Goal: Task Accomplishment & Management: Use online tool/utility

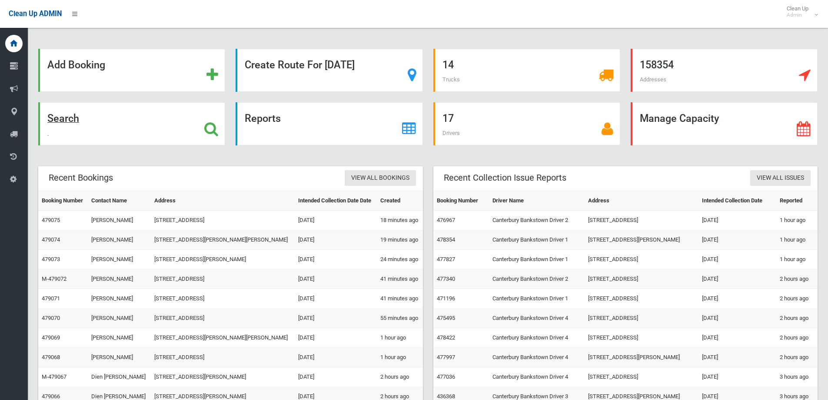
click at [111, 129] on div "Search" at bounding box center [131, 123] width 187 height 43
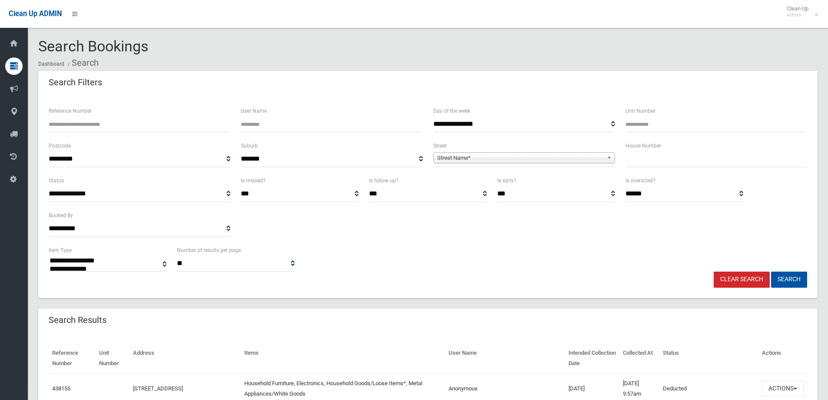
select select
click at [636, 162] on input "text" at bounding box center [717, 159] width 182 height 16
type input "***"
click at [489, 164] on span "**********" at bounding box center [525, 159] width 182 height 16
click at [499, 160] on span "Street Name*" at bounding box center [520, 158] width 166 height 10
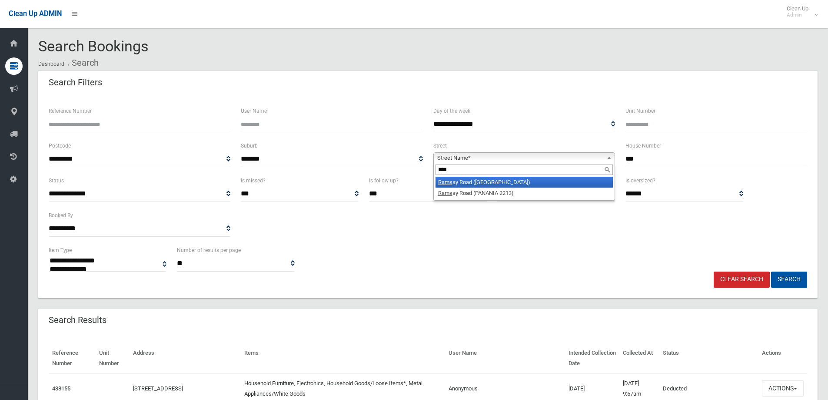
type input "****"
click at [467, 184] on li "Rams ay Road (PICNIC POINT 2213)" at bounding box center [524, 182] width 177 height 11
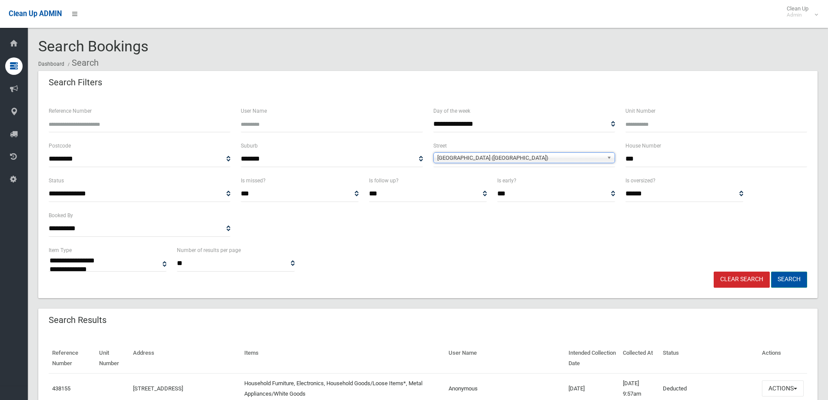
click at [800, 279] on button "Search" at bounding box center [789, 279] width 36 height 16
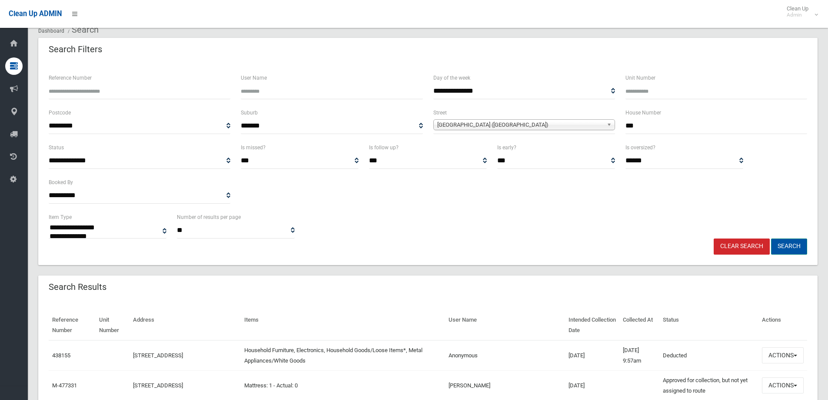
scroll to position [80, 0]
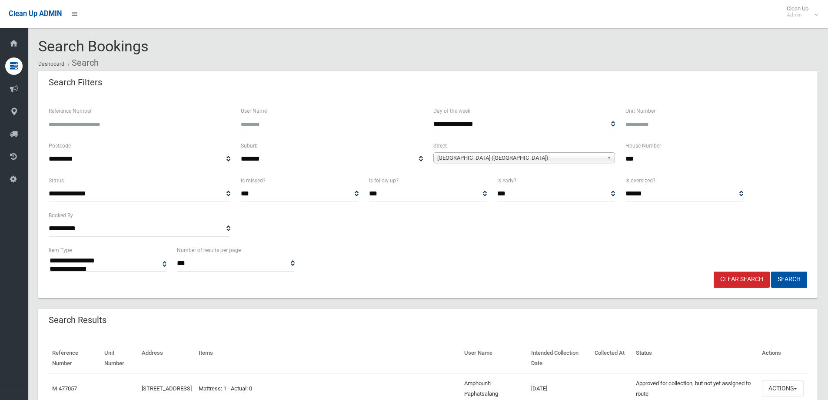
select select
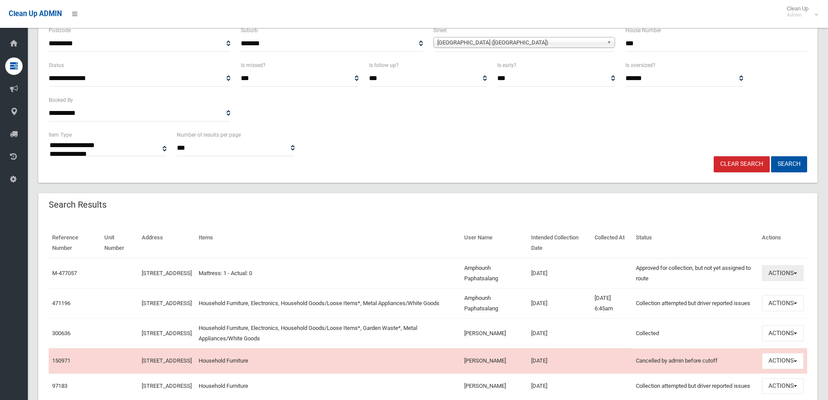
scroll to position [130, 0]
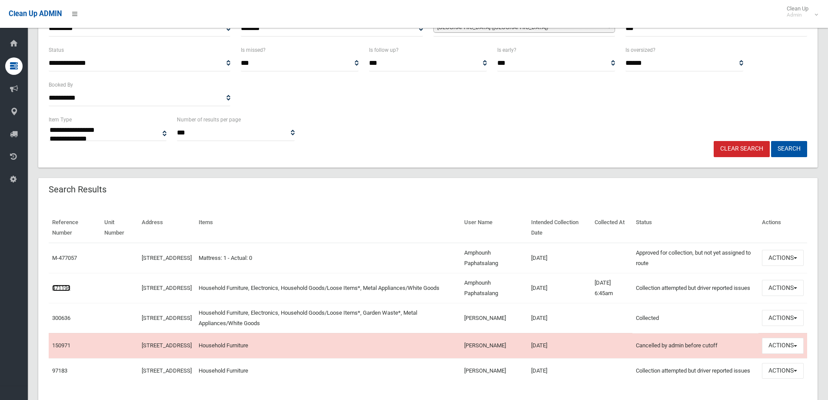
click at [61, 286] on link "471196" at bounding box center [61, 287] width 18 height 7
click at [144, 278] on td "[STREET_ADDRESS]" at bounding box center [166, 288] width 57 height 30
click at [144, 287] on td "[STREET_ADDRESS]" at bounding box center [166, 288] width 57 height 30
click at [154, 284] on link "[STREET_ADDRESS]" at bounding box center [167, 287] width 50 height 7
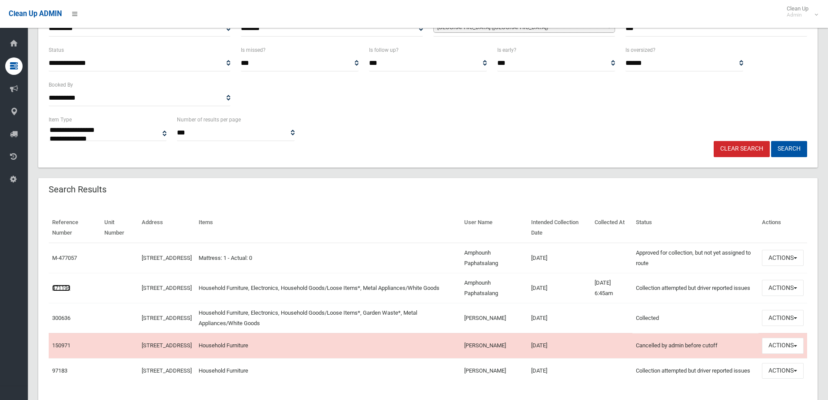
click at [70, 287] on link "471196" at bounding box center [61, 287] width 18 height 7
click at [394, 161] on div "**********" at bounding box center [428, 66] width 780 height 203
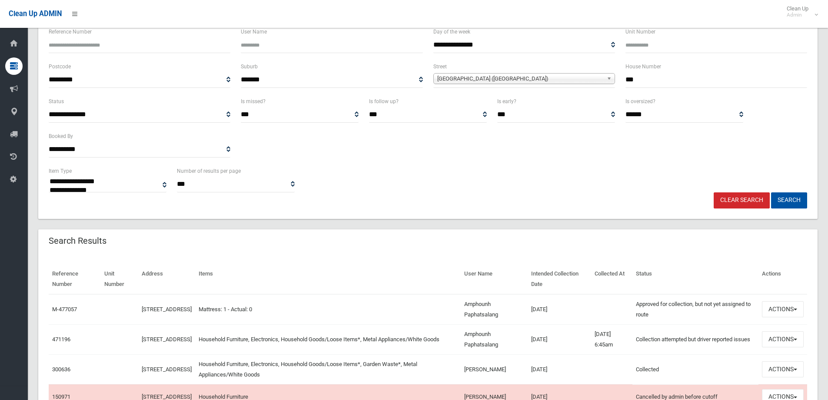
scroll to position [0, 0]
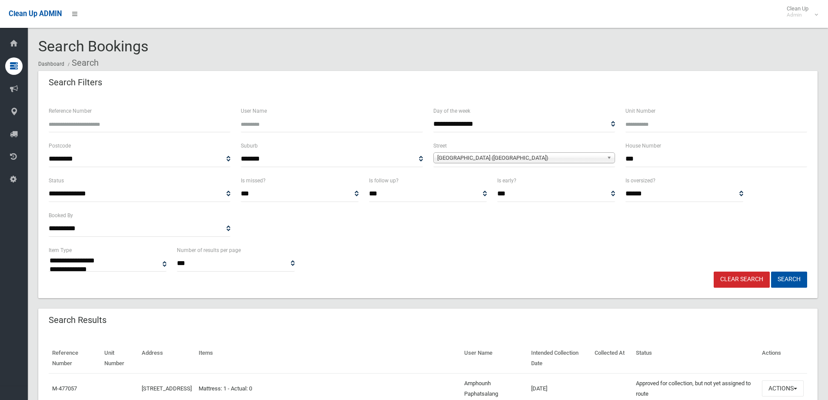
drag, startPoint x: 703, startPoint y: 167, endPoint x: 666, endPoint y: 164, distance: 37.1
click at [666, 164] on div "House Number ***" at bounding box center [717, 157] width 192 height 35
click at [716, 272] on link "Clear Search" at bounding box center [742, 279] width 56 height 16
click at [721, 276] on link "Clear Search" at bounding box center [742, 279] width 56 height 16
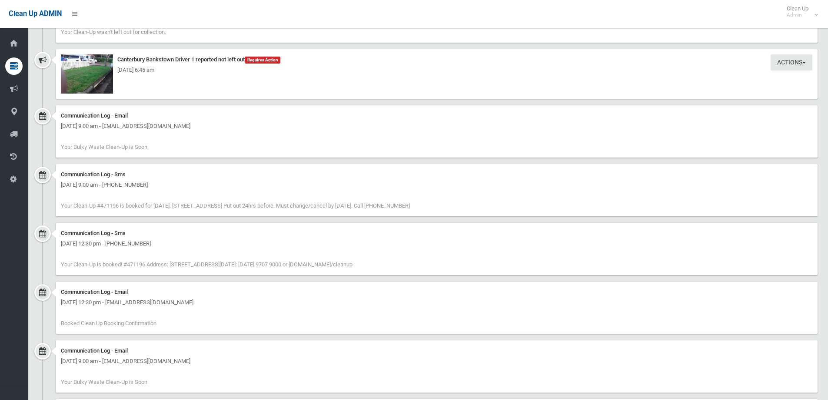
scroll to position [696, 0]
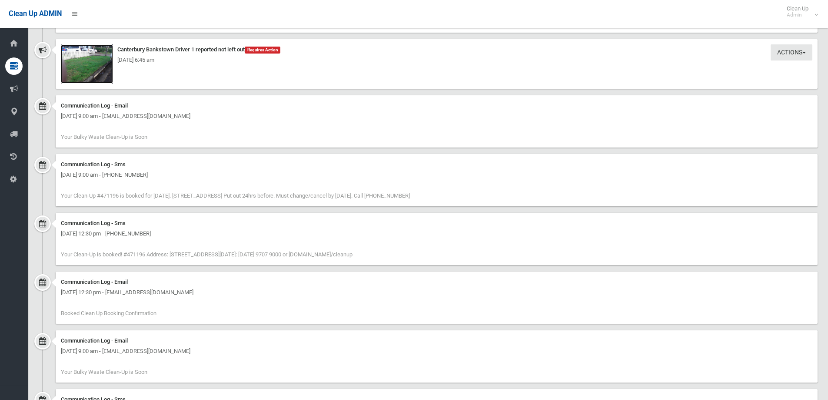
click at [89, 71] on img at bounding box center [87, 63] width 52 height 39
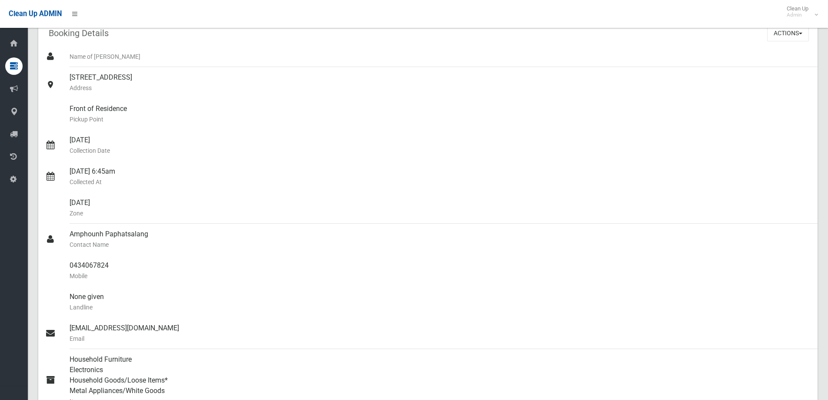
scroll to position [0, 0]
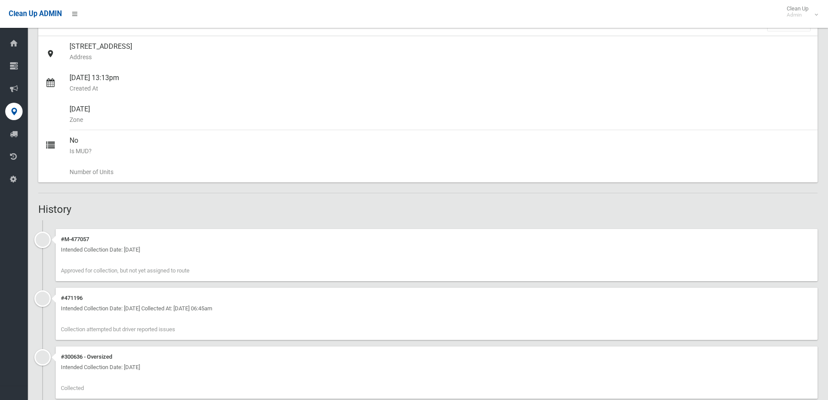
scroll to position [174, 0]
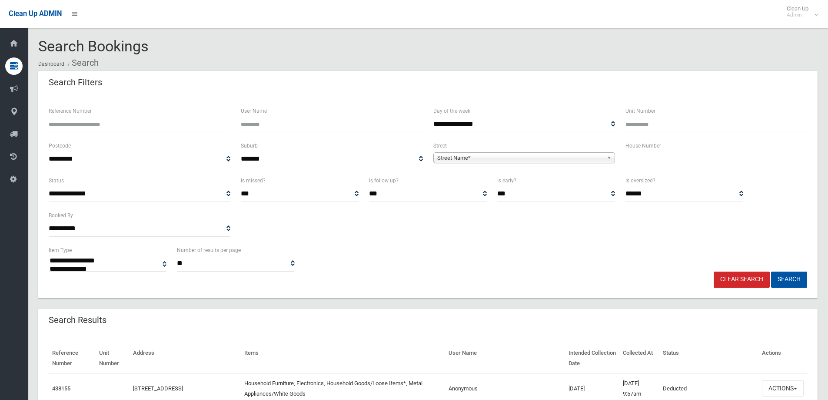
select select
click at [662, 157] on input "text" at bounding box center [717, 159] width 182 height 16
type input "***"
click at [579, 166] on span "**********" at bounding box center [525, 159] width 182 height 16
click at [576, 153] on span "Street Name*" at bounding box center [520, 158] width 166 height 10
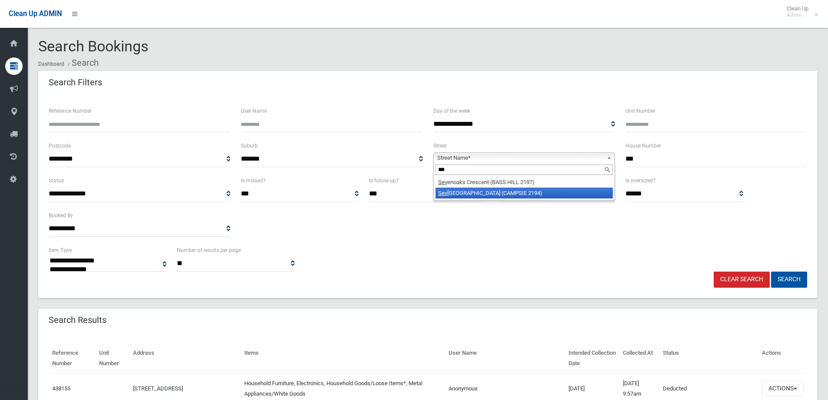
type input "***"
click at [488, 192] on li "Sev enth Avenue (CAMPSIE 2194)" at bounding box center [524, 192] width 177 height 11
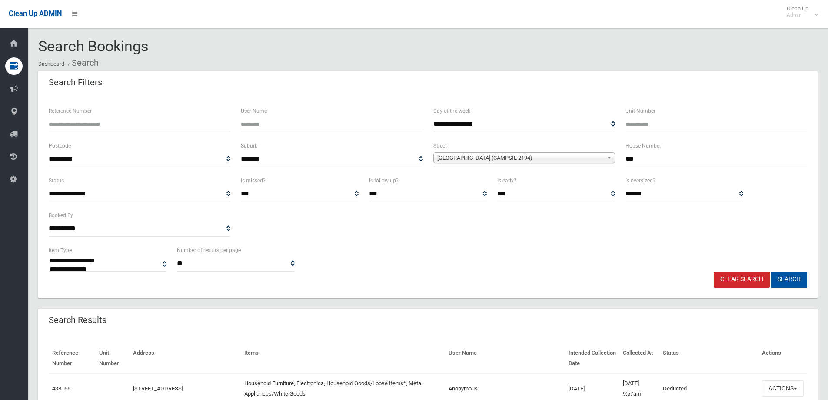
drag, startPoint x: 654, startPoint y: 158, endPoint x: 601, endPoint y: 153, distance: 53.3
click at [601, 153] on div "**********" at bounding box center [427, 157] width 769 height 35
type input "*"
click at [789, 277] on button "Search" at bounding box center [789, 279] width 36 height 16
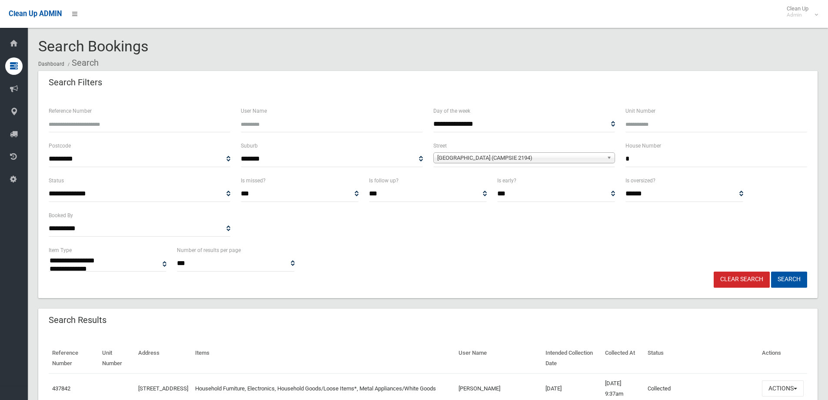
select select
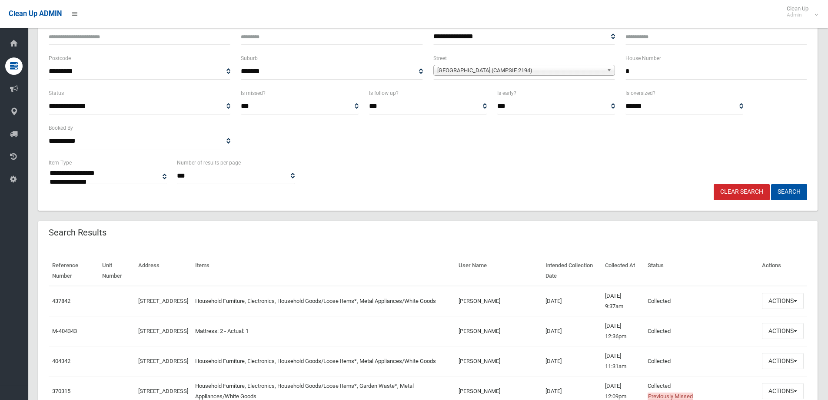
scroll to position [130, 0]
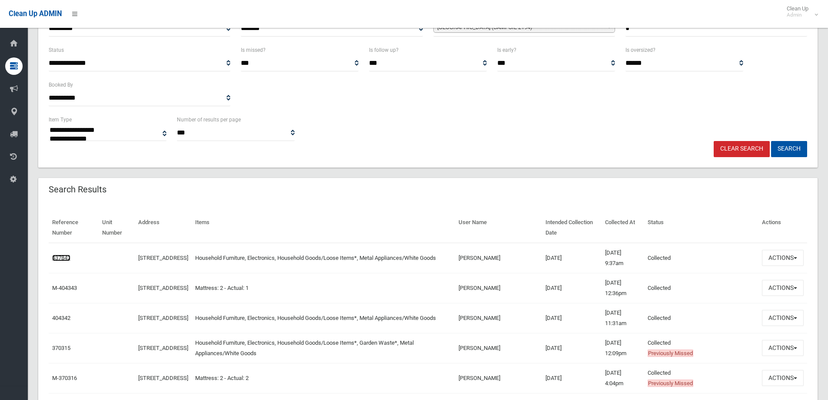
click at [55, 255] on link "437842" at bounding box center [61, 257] width 18 height 7
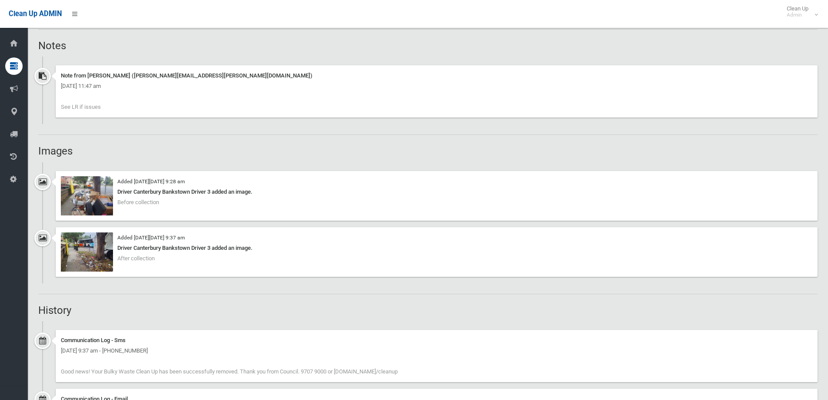
scroll to position [565, 0]
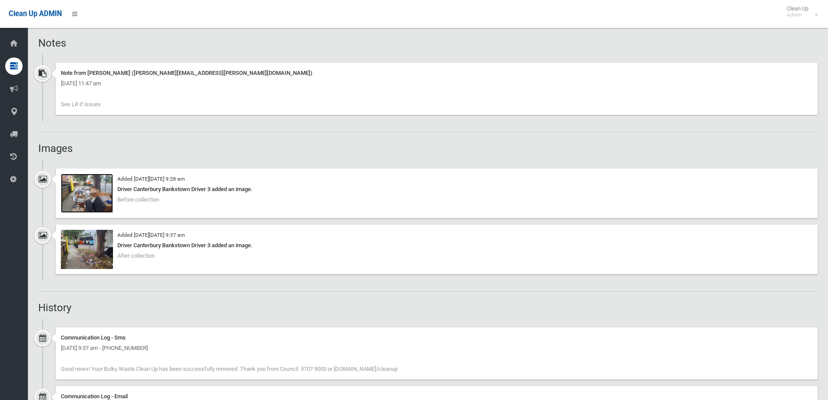
click at [85, 186] on img at bounding box center [87, 193] width 52 height 39
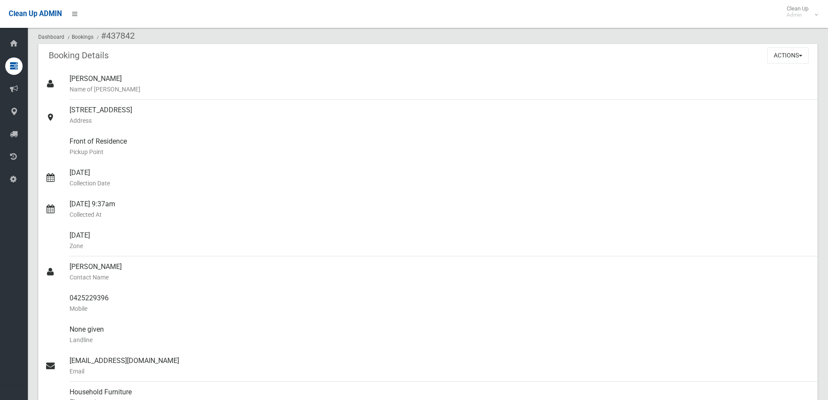
scroll to position [0, 0]
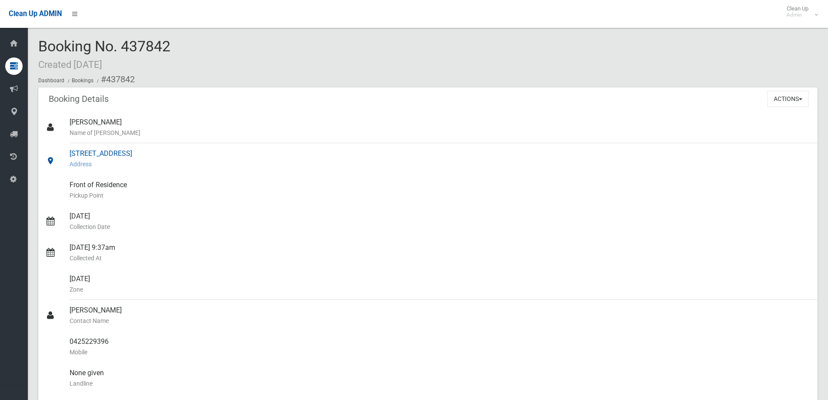
drag, startPoint x: 204, startPoint y: 154, endPoint x: 68, endPoint y: 148, distance: 135.8
click at [68, 148] on link "[STREET_ADDRESS] Address" at bounding box center [428, 158] width 780 height 31
copy link "[STREET_ADDRESS]"
